Goal: Task Accomplishment & Management: Use online tool/utility

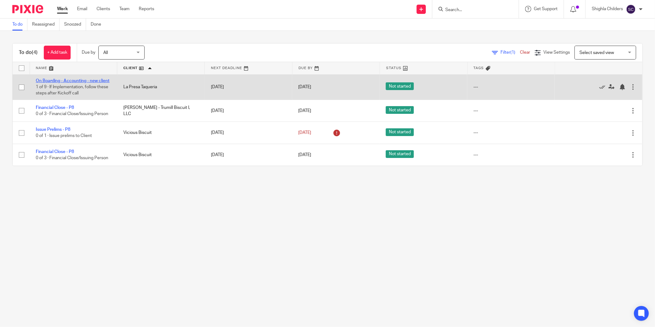
click at [93, 82] on link "On Boarding - Accounting - new client" at bounding box center [73, 81] width 74 height 4
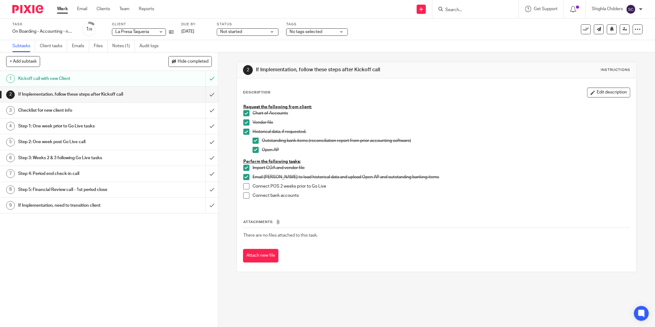
click at [142, 110] on div "Checklist for new client info" at bounding box center [108, 110] width 181 height 9
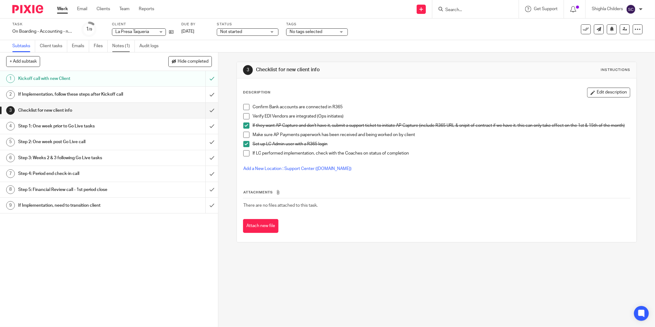
click at [123, 50] on link "Notes (1)" at bounding box center [123, 46] width 23 height 12
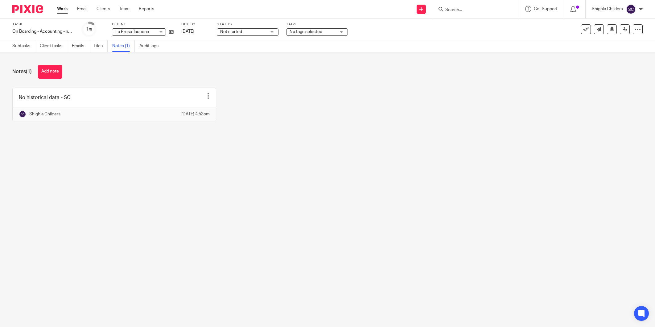
click at [162, 104] on link at bounding box center [114, 104] width 203 height 33
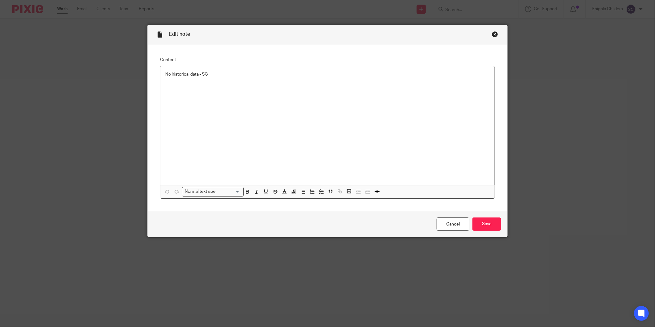
click at [257, 84] on div "No historical data - SC" at bounding box center [327, 125] width 334 height 119
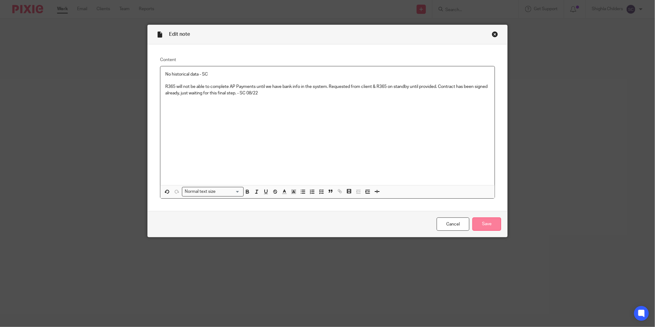
click at [488, 223] on input "Save" at bounding box center [487, 223] width 29 height 13
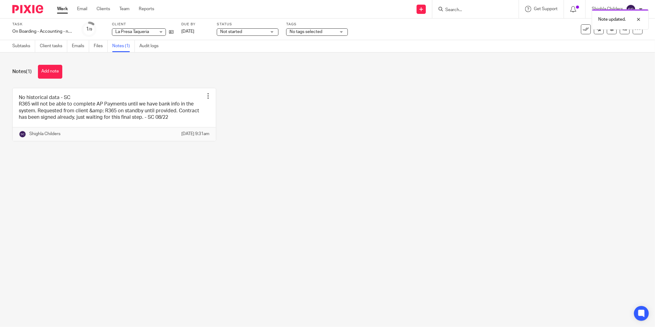
click at [60, 6] on link "Work" at bounding box center [62, 9] width 11 height 6
